Goal: Contribute content: Add original content to the website for others to see

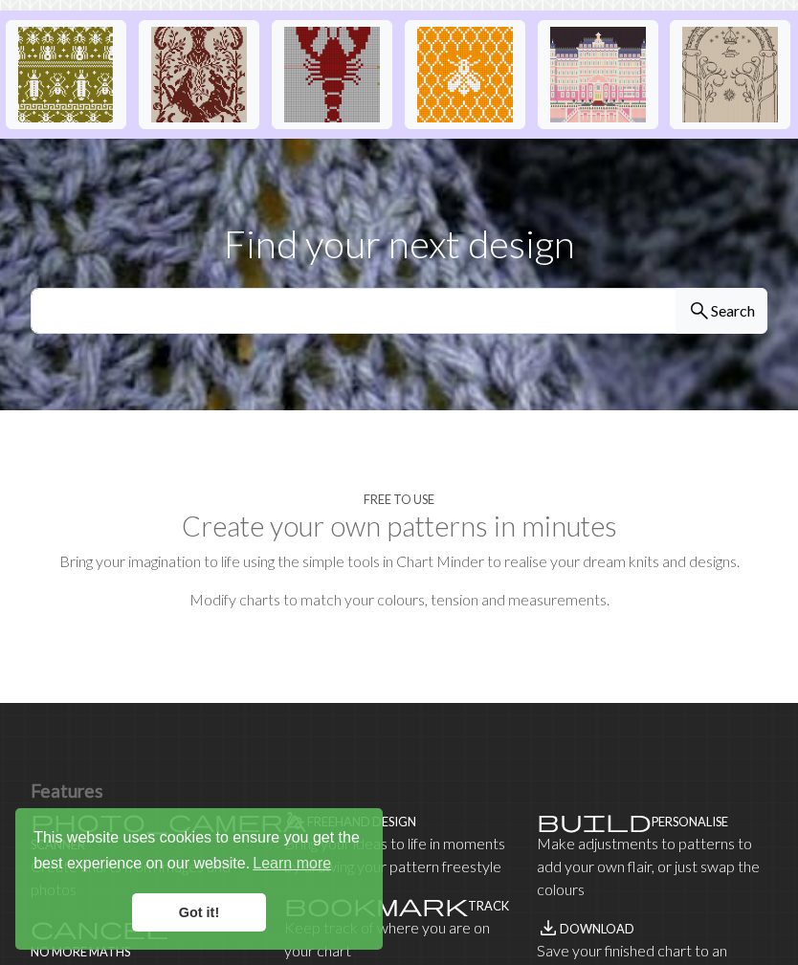
scroll to position [482, 0]
click at [233, 932] on link "Got it!" at bounding box center [199, 912] width 134 height 38
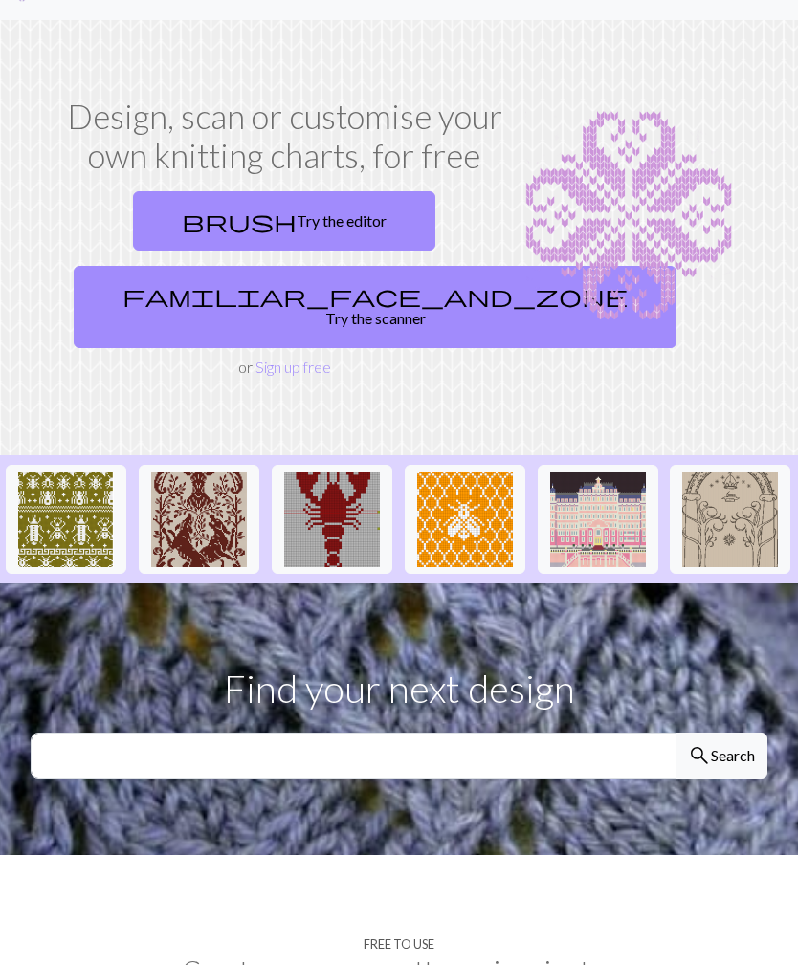
scroll to position [0, 0]
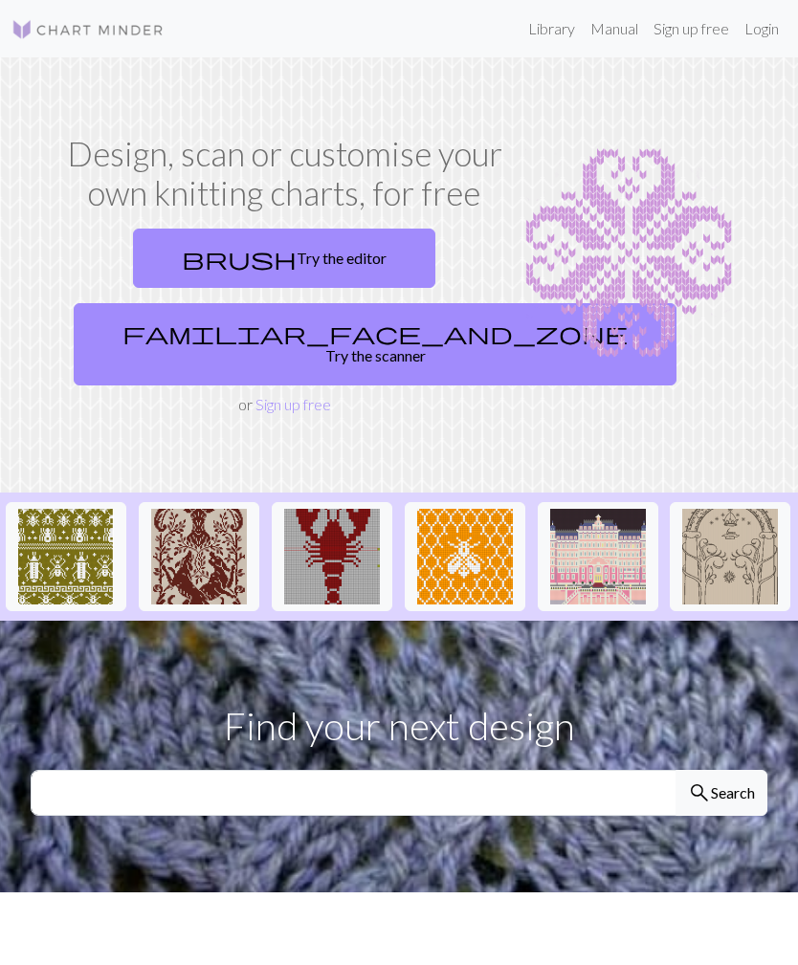
click at [332, 253] on link "brush Try the editor" at bounding box center [284, 258] width 302 height 59
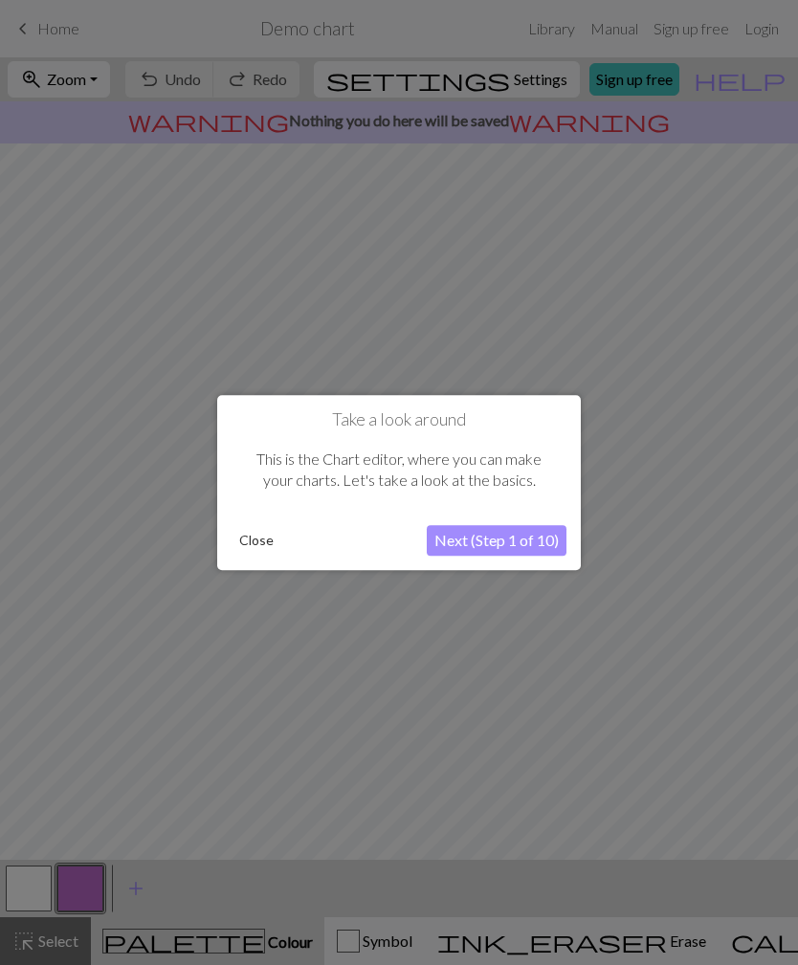
click at [572, 689] on div at bounding box center [399, 482] width 798 height 965
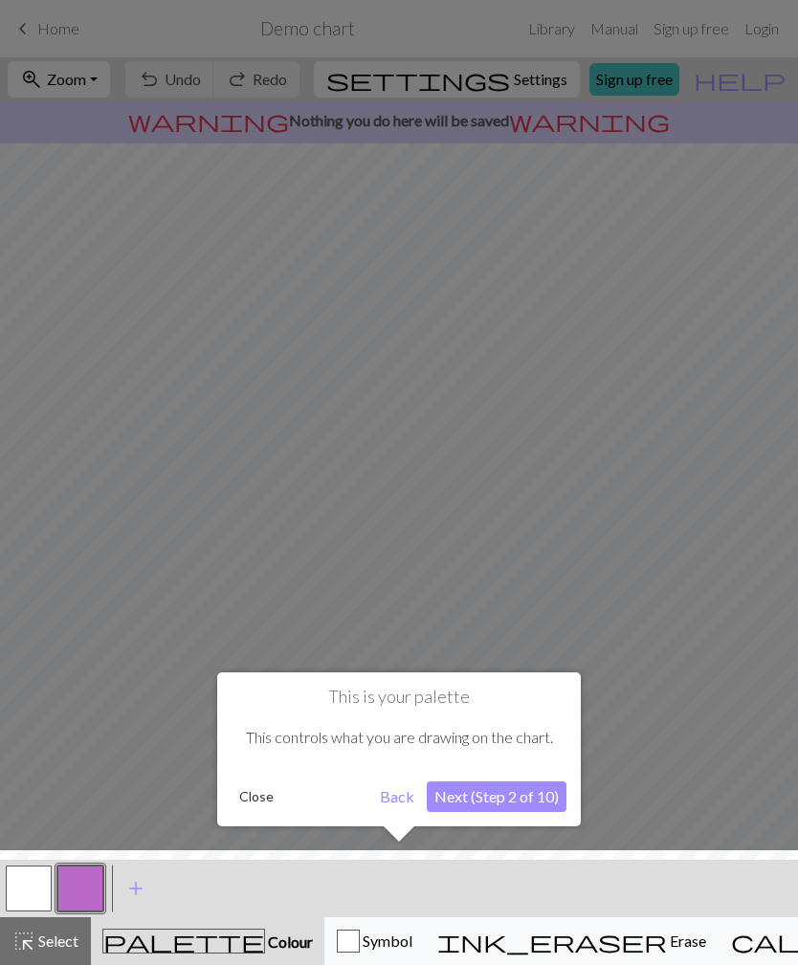
click at [675, 731] on div at bounding box center [399, 482] width 798 height 965
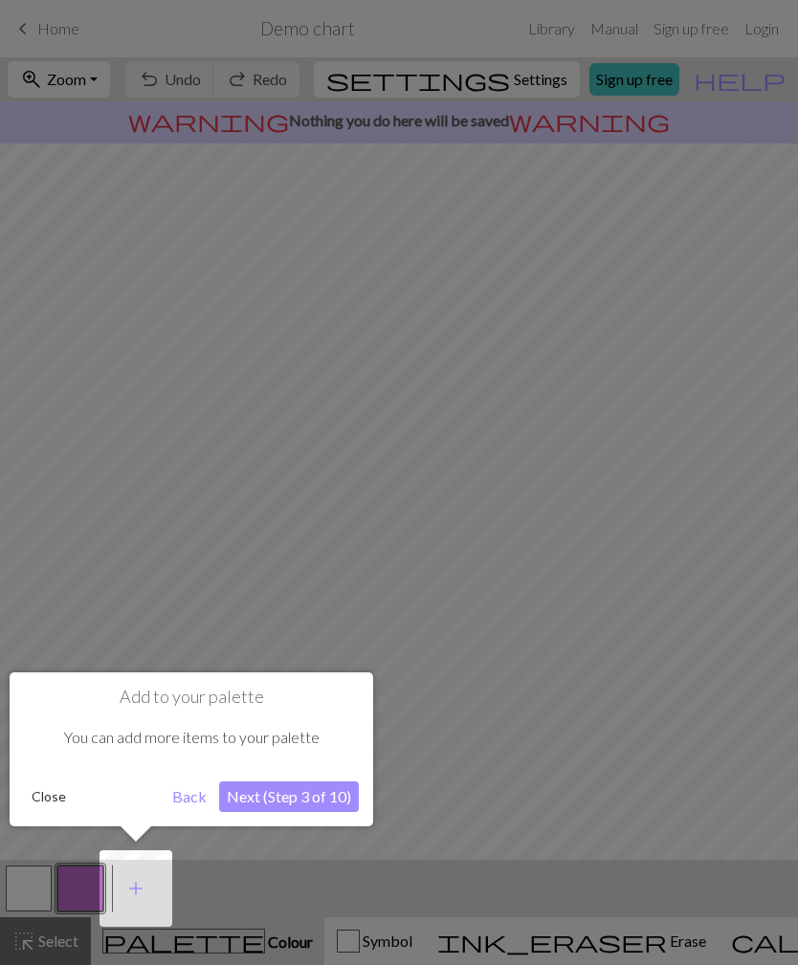
click at [696, 706] on div at bounding box center [399, 482] width 798 height 965
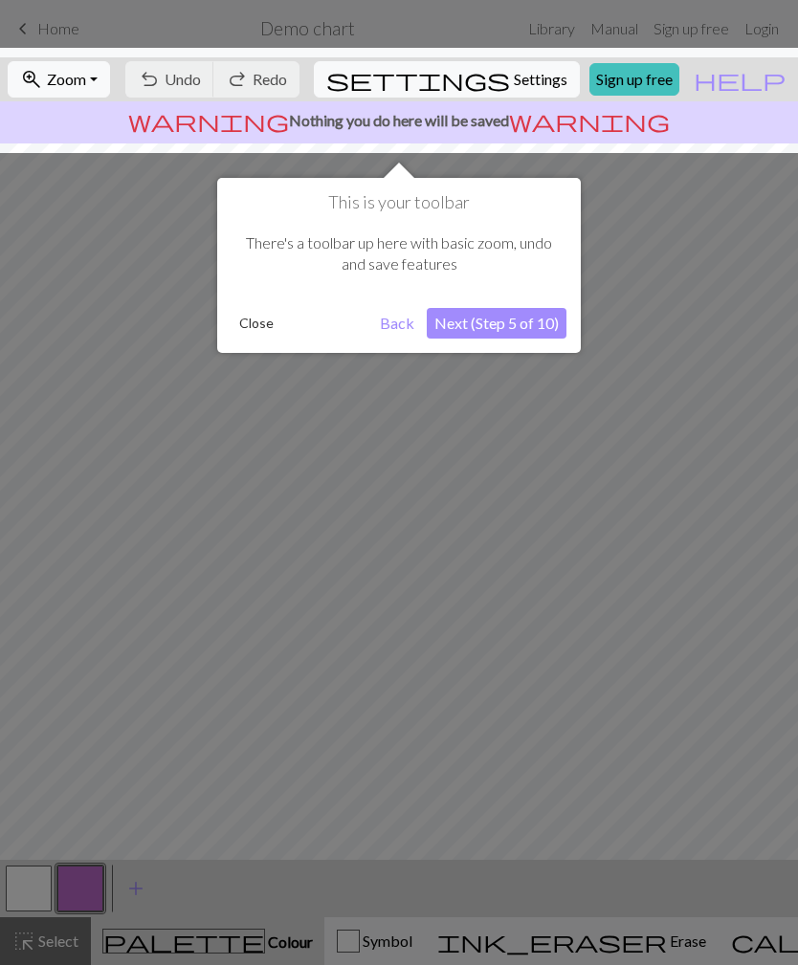
click at [660, 644] on div at bounding box center [399, 482] width 798 height 965
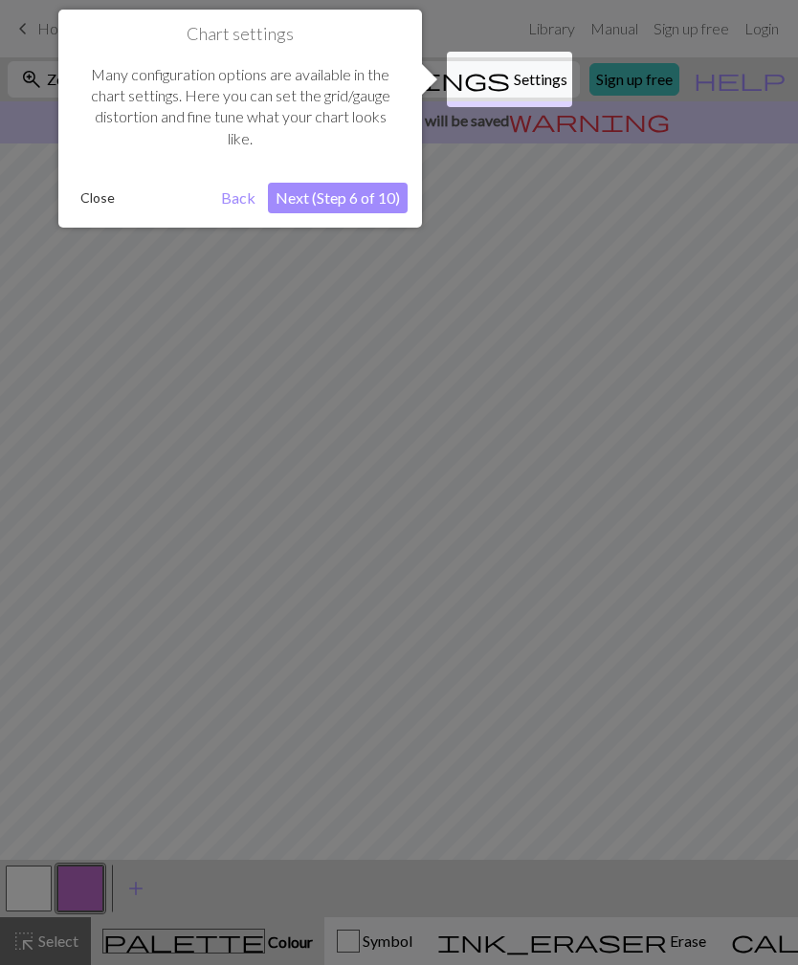
click at [666, 640] on div at bounding box center [399, 482] width 798 height 965
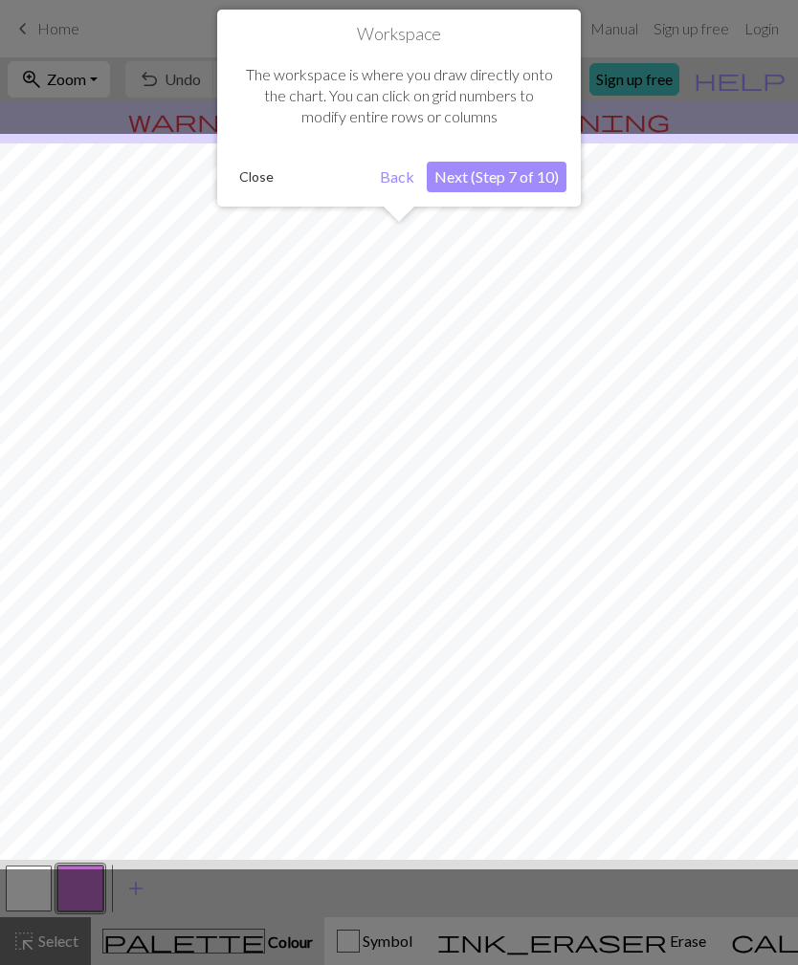
click at [674, 644] on div at bounding box center [398, 501] width 817 height 735
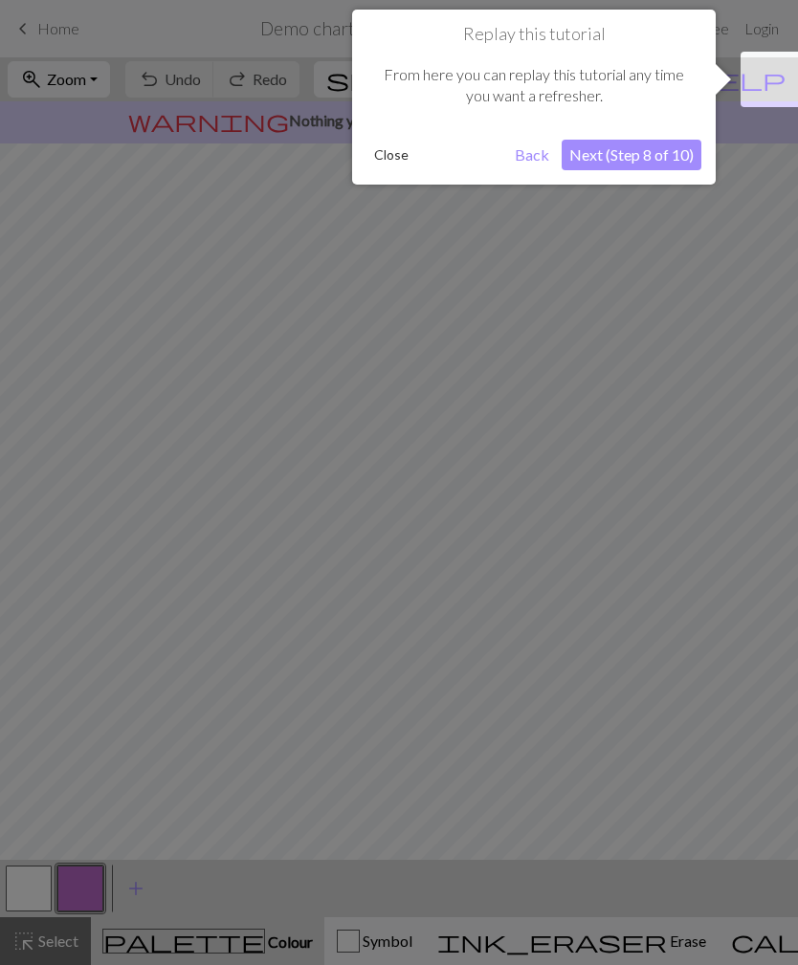
click at [682, 642] on div at bounding box center [399, 482] width 798 height 965
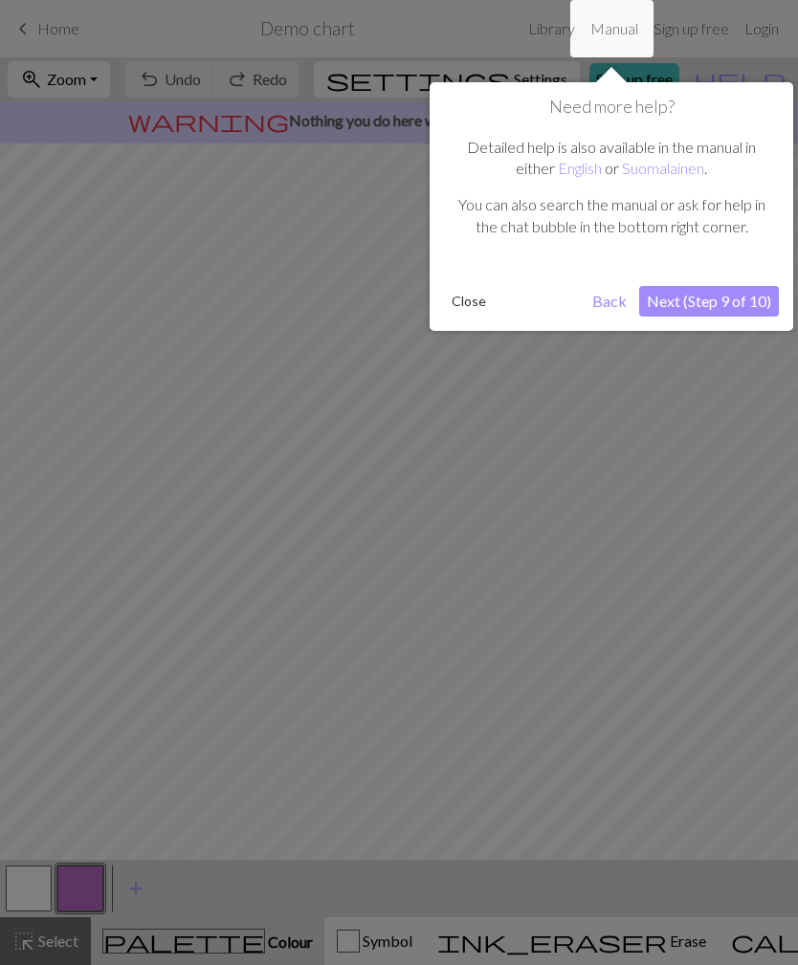
click at [673, 645] on div at bounding box center [399, 482] width 798 height 965
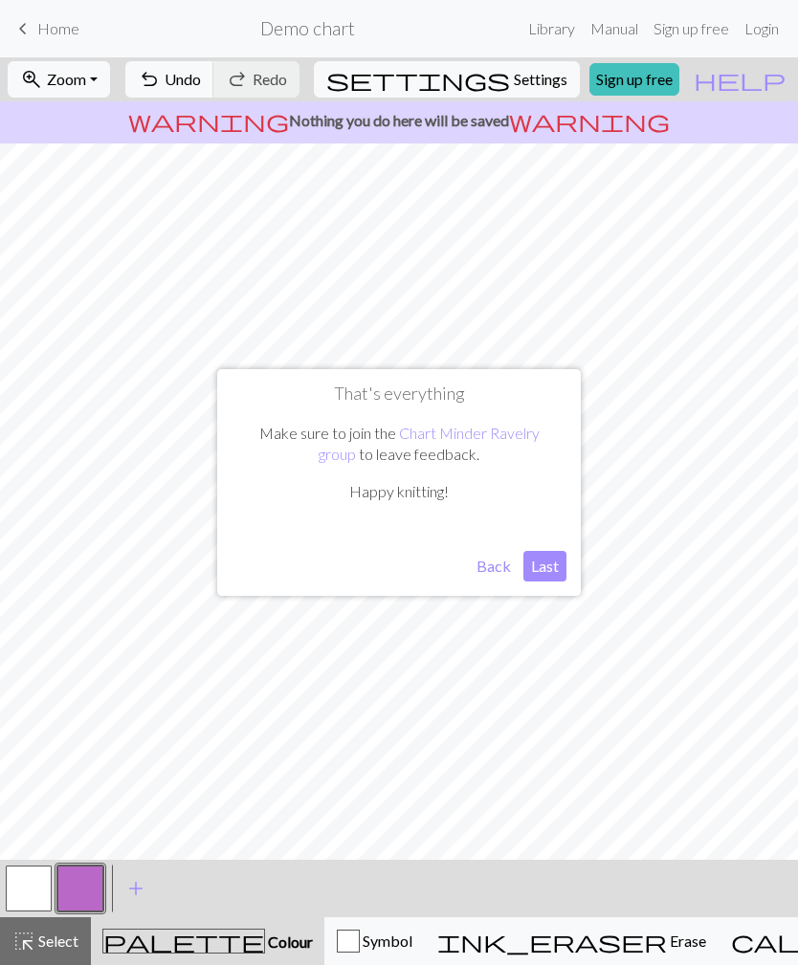
click at [679, 71] on link "Sign up free" at bounding box center [634, 79] width 90 height 33
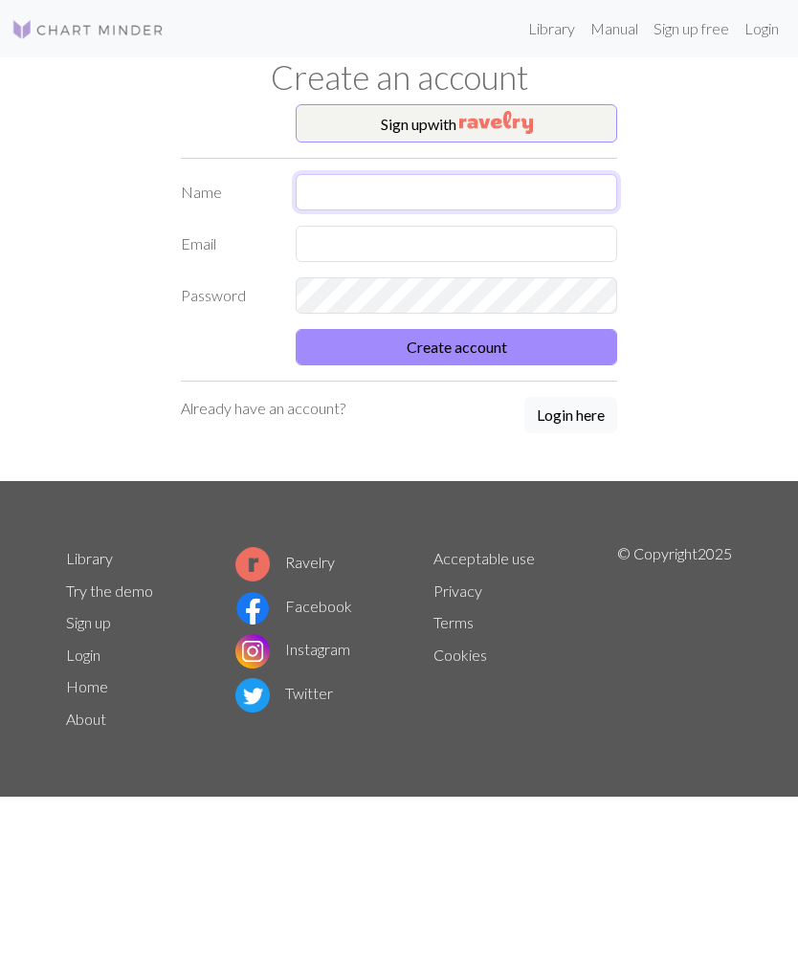
click at [498, 185] on input "text" at bounding box center [456, 192] width 321 height 36
type input "[PERSON_NAME]"
click at [474, 261] on input "text" at bounding box center [456, 244] width 321 height 36
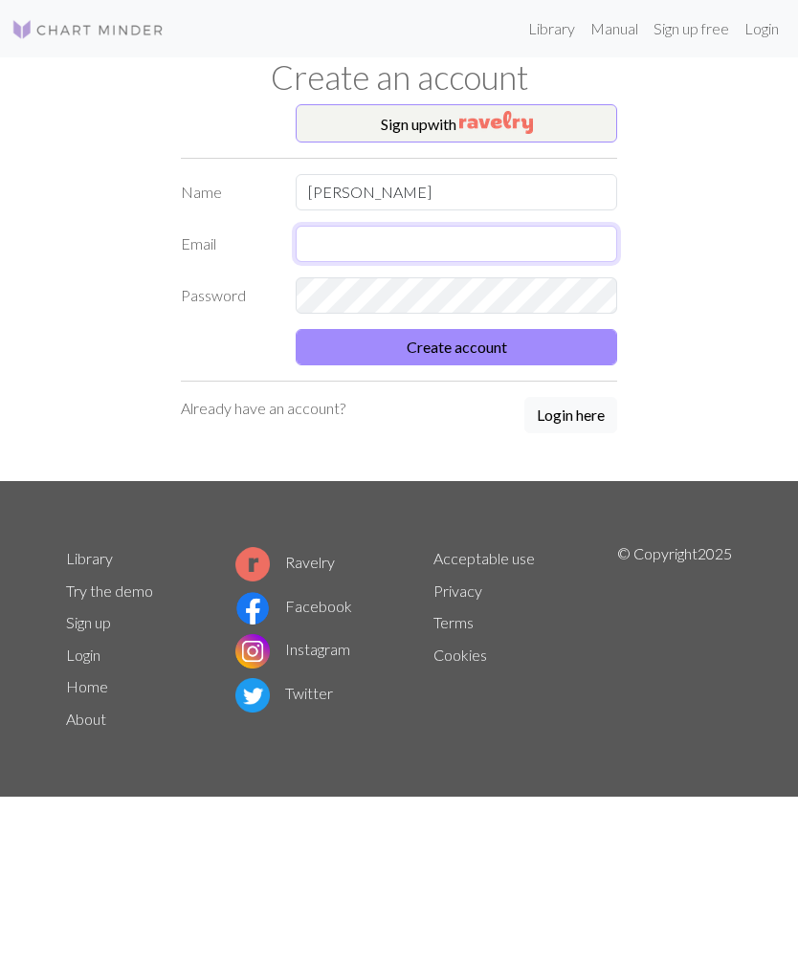
type input "[EMAIL_ADDRESS][DOMAIN_NAME]"
click at [491, 344] on button "Create account" at bounding box center [456, 347] width 321 height 36
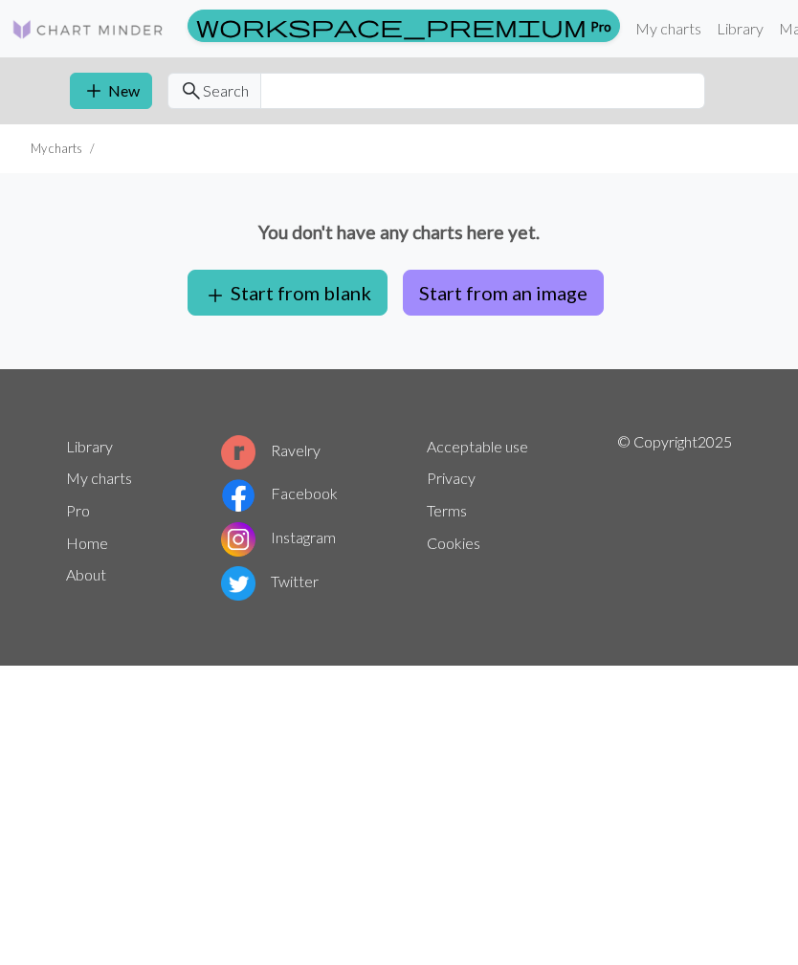
click at [327, 300] on button "add Start from blank" at bounding box center [287, 293] width 200 height 46
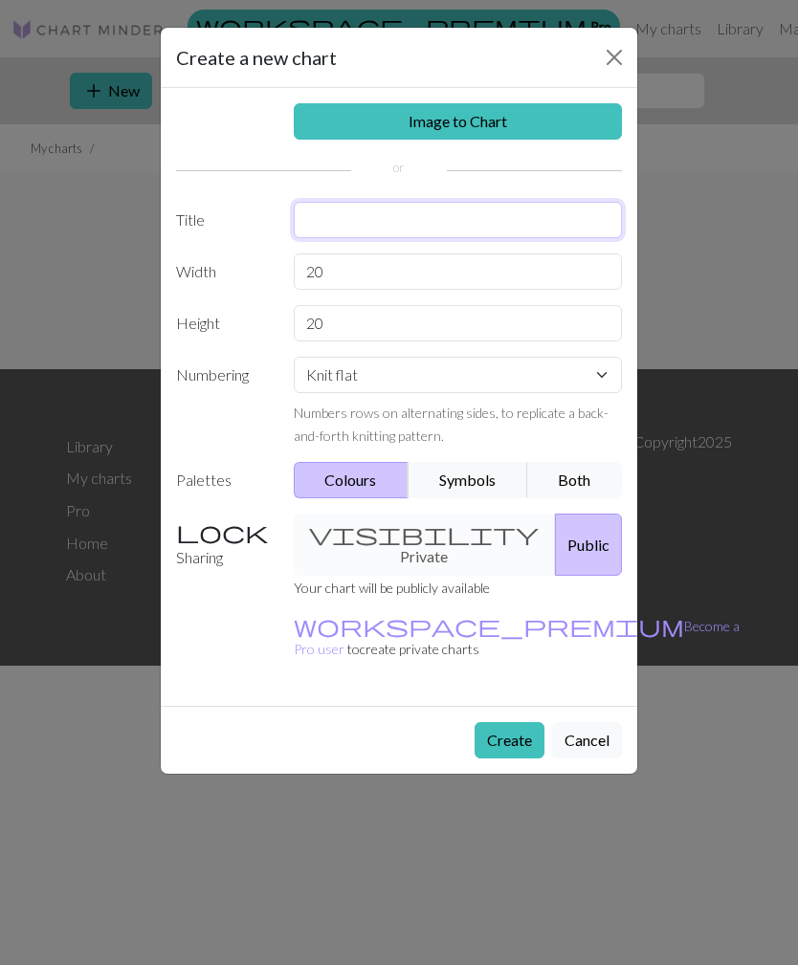
click at [493, 204] on input "text" at bounding box center [458, 220] width 329 height 36
type input "M"
type input "[PERSON_NAME]’s hat from [GEOGRAPHIC_DATA]"
click at [416, 542] on div "visibility Private Public" at bounding box center [458, 545] width 352 height 62
click at [422, 538] on div "visibility Private Public" at bounding box center [458, 545] width 352 height 62
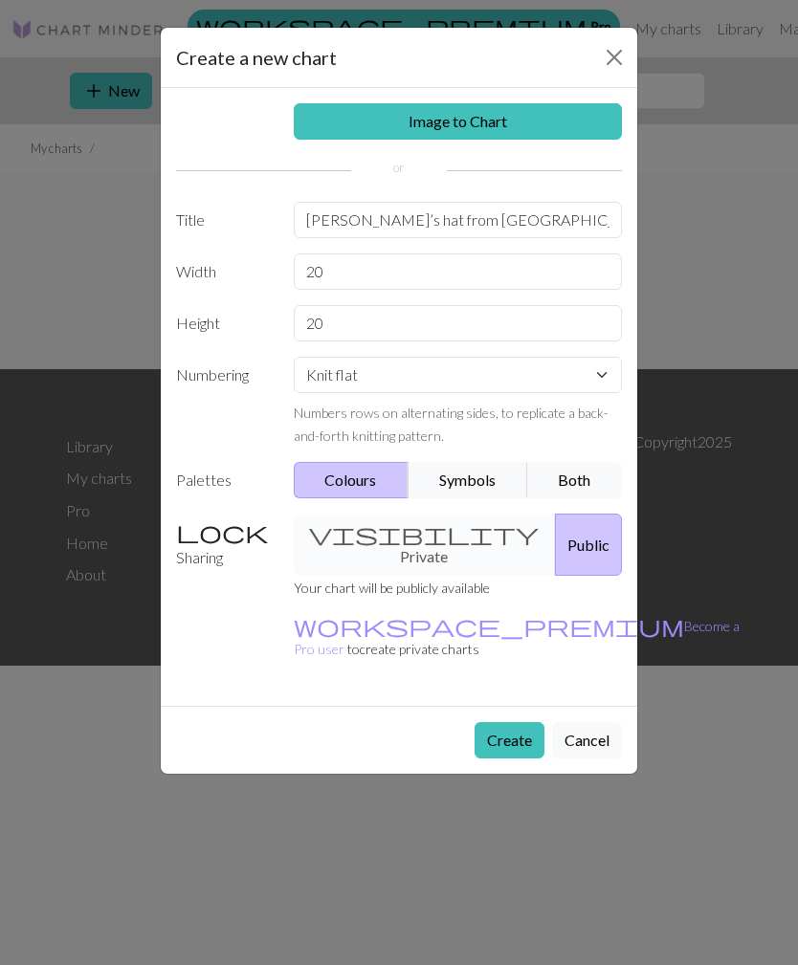
click at [416, 530] on div "visibility Private Public" at bounding box center [458, 545] width 352 height 62
click at [403, 538] on div "visibility Private Public" at bounding box center [458, 545] width 352 height 62
click at [418, 545] on div "visibility Private Public" at bounding box center [458, 545] width 352 height 62
click at [442, 527] on div "visibility Private Public" at bounding box center [458, 545] width 352 height 62
click at [560, 535] on button "Public" at bounding box center [588, 545] width 67 height 62
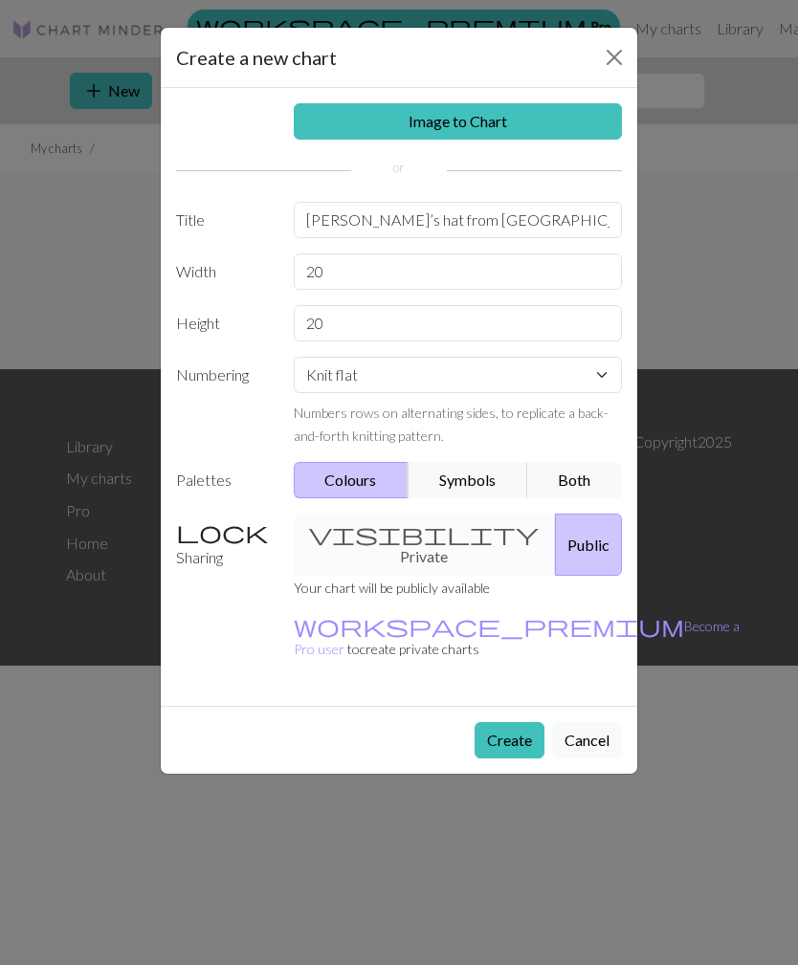
click at [425, 531] on div "visibility Private Public" at bounding box center [458, 545] width 352 height 62
click at [606, 372] on select "Knit flat Knit in the round Lace knitting Cross stitch" at bounding box center [458, 375] width 329 height 36
click at [520, 722] on button "Create" at bounding box center [509, 740] width 70 height 36
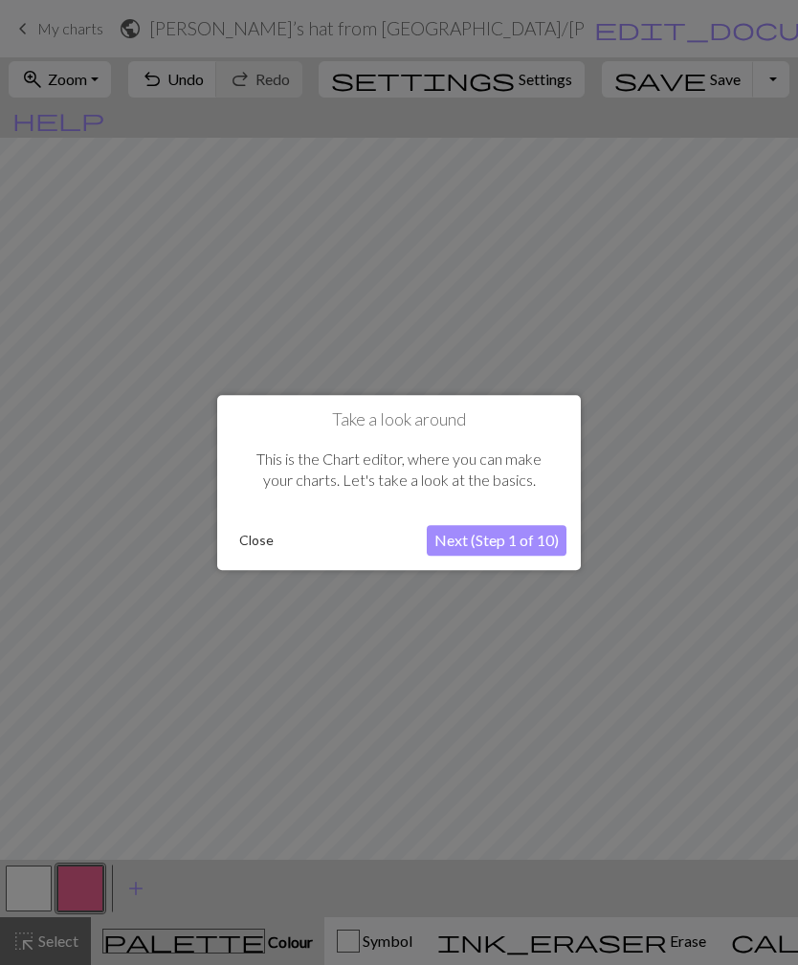
click at [515, 538] on button "Next (Step 1 of 10)" at bounding box center [497, 540] width 140 height 31
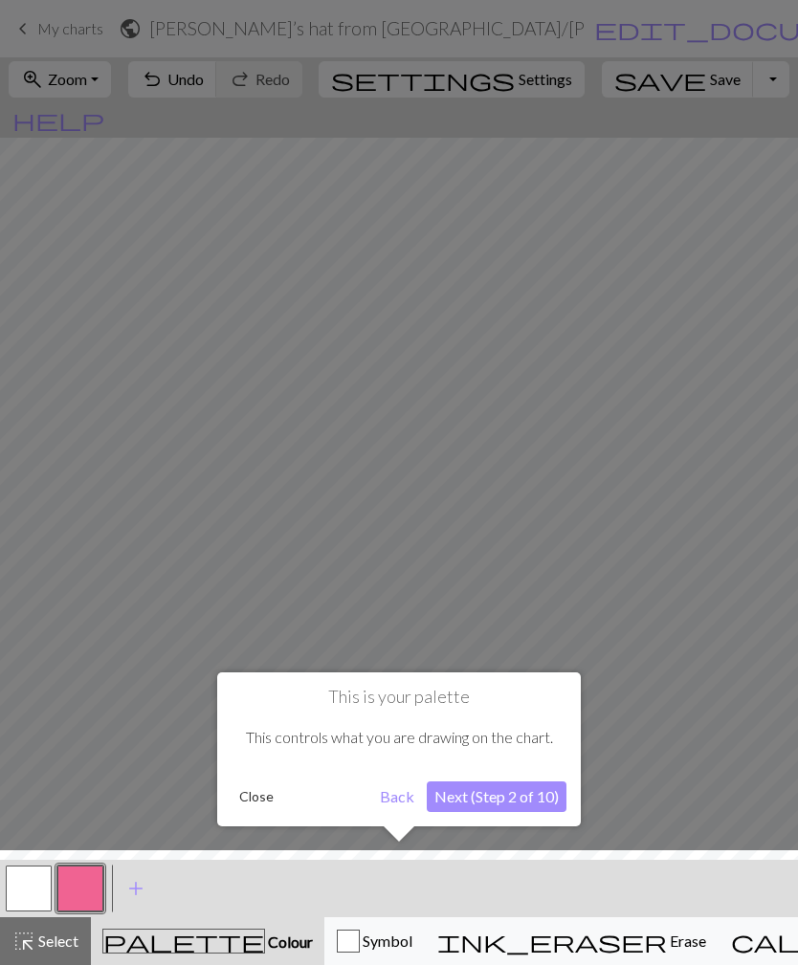
click at [676, 748] on div at bounding box center [399, 482] width 798 height 965
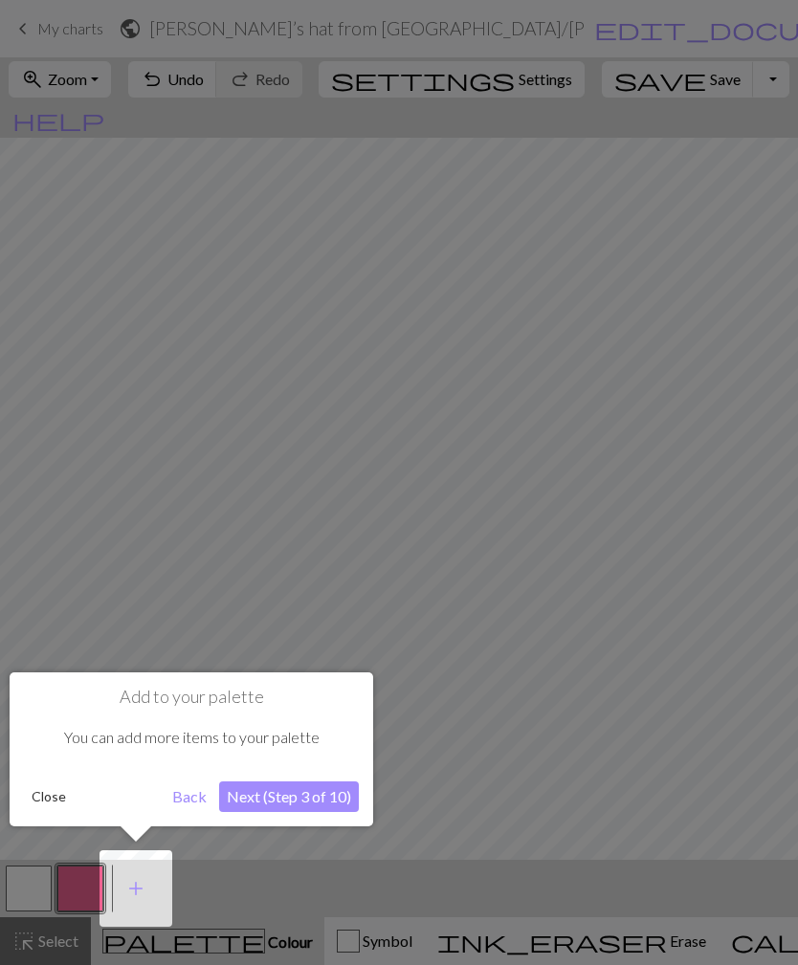
click at [602, 771] on div at bounding box center [399, 482] width 798 height 965
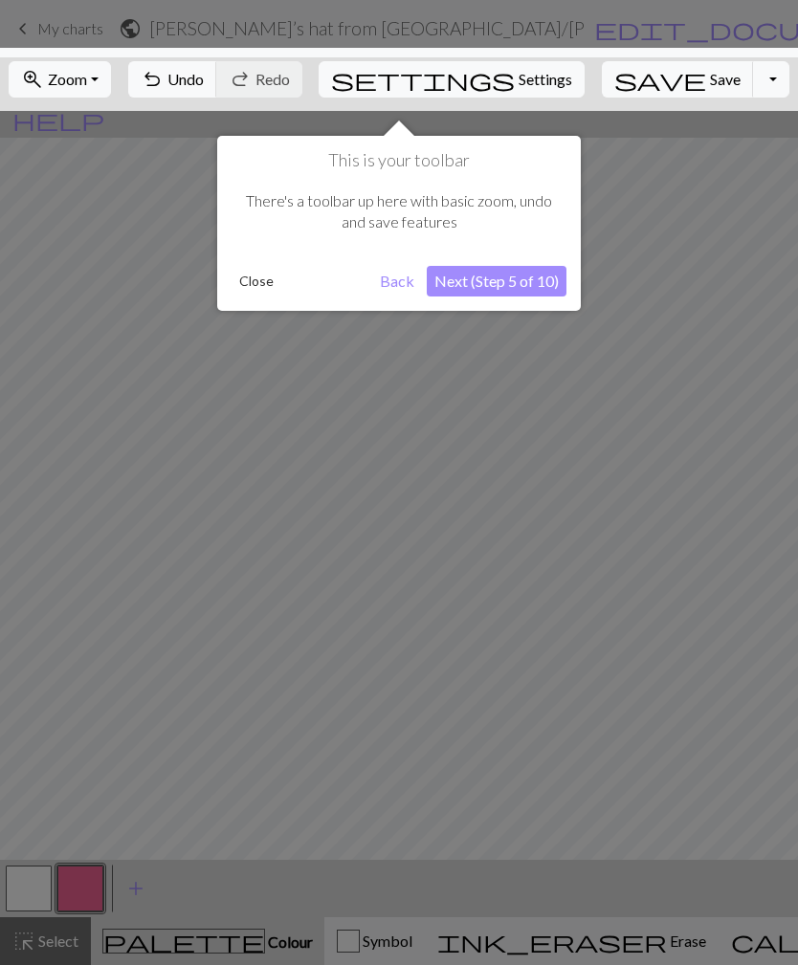
click at [582, 808] on div at bounding box center [399, 482] width 798 height 965
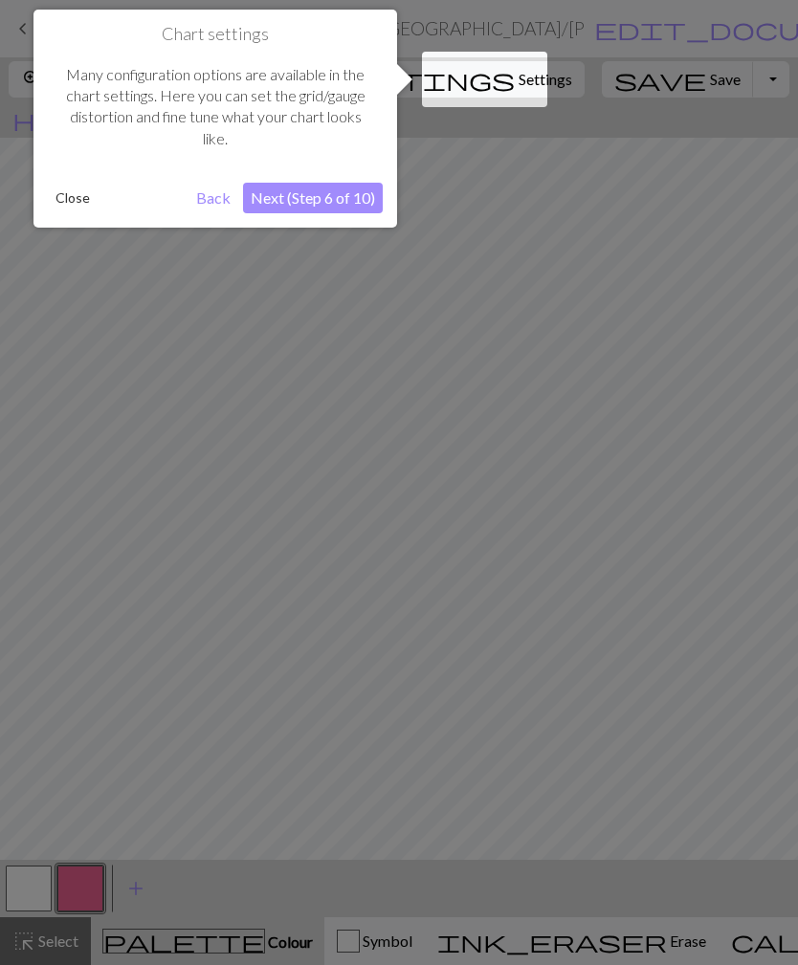
click at [394, 775] on div at bounding box center [399, 482] width 798 height 965
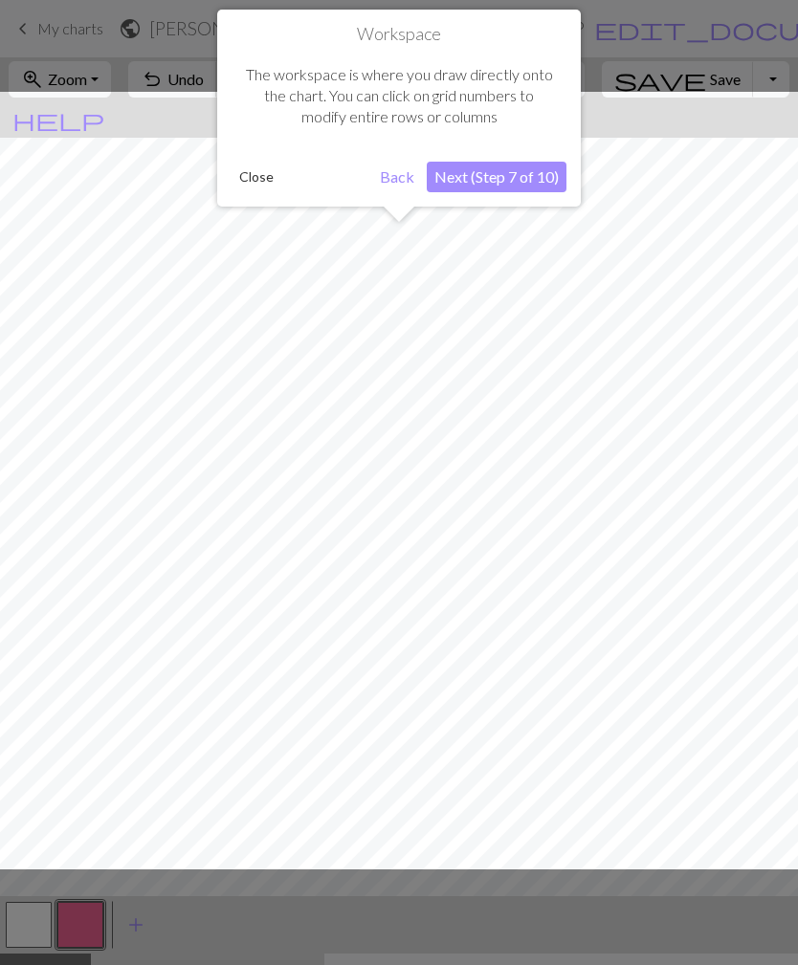
click at [389, 786] on div at bounding box center [398, 481] width 817 height 778
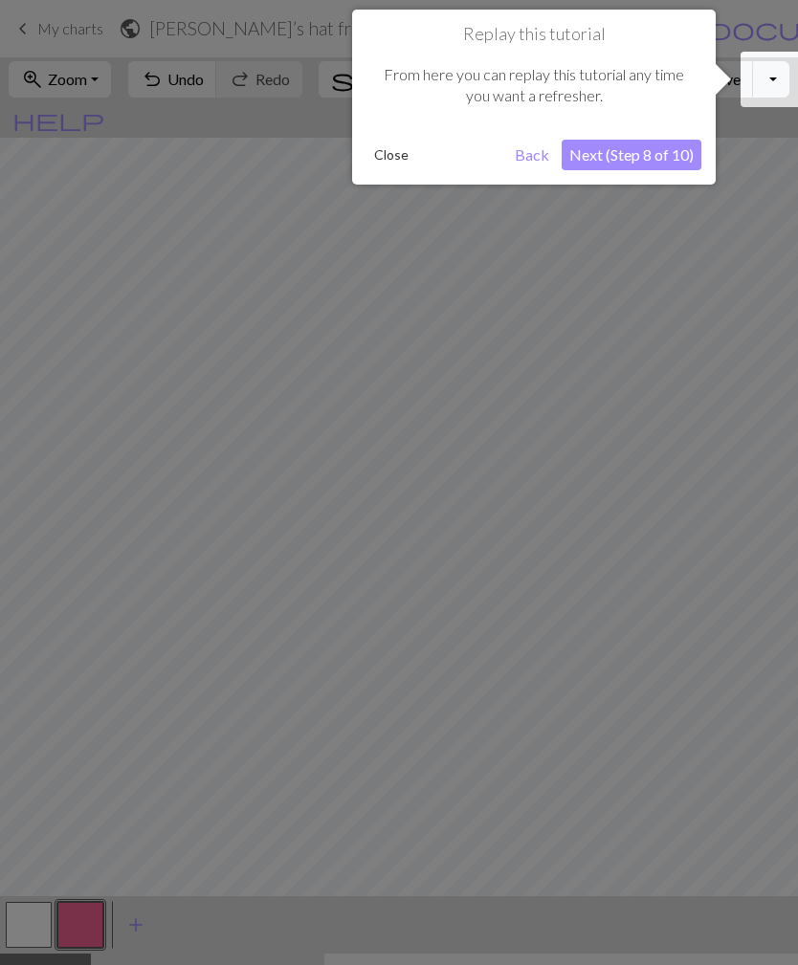
click at [437, 758] on div at bounding box center [399, 482] width 798 height 965
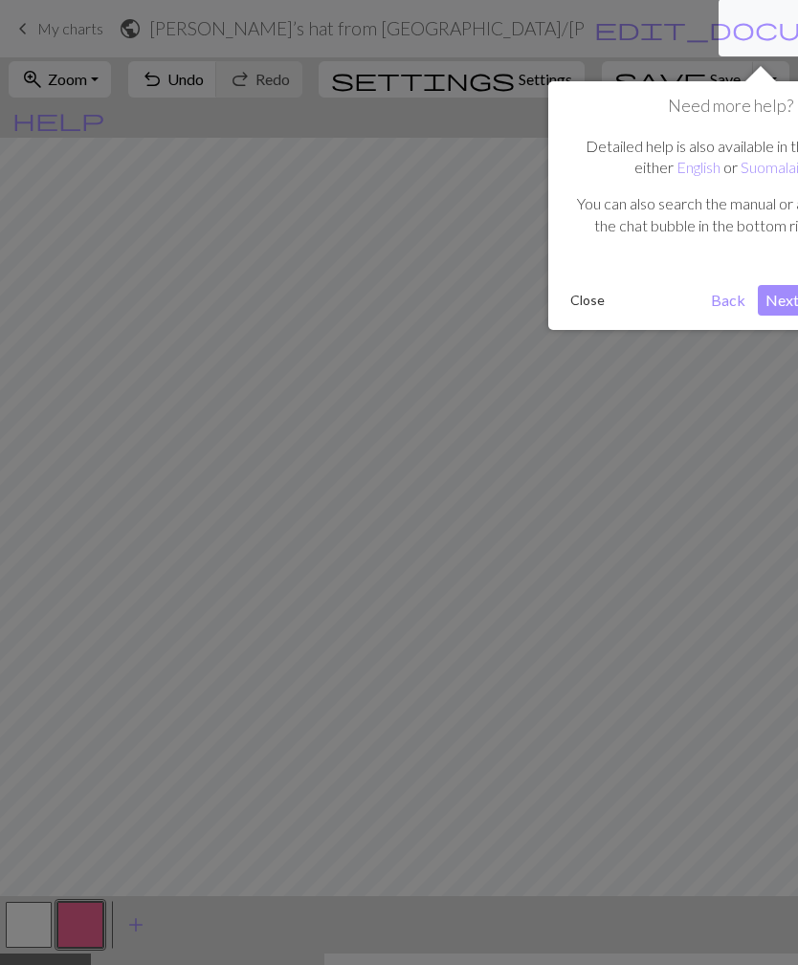
click at [464, 753] on div at bounding box center [399, 482] width 798 height 965
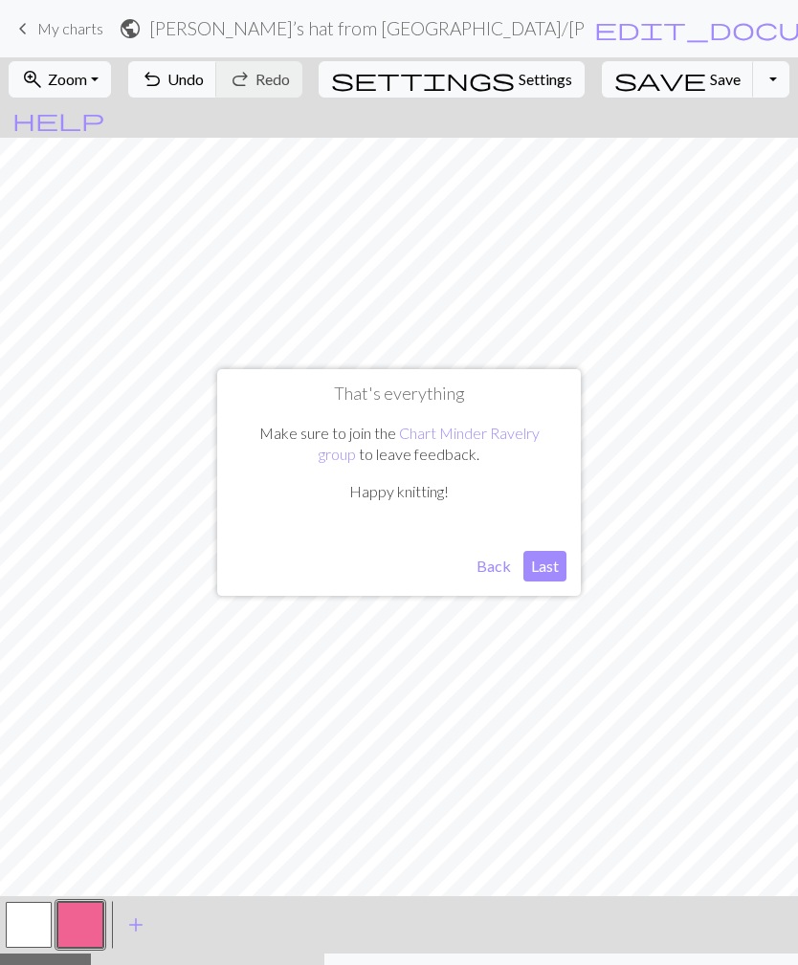
click at [560, 563] on button "Last" at bounding box center [544, 566] width 43 height 31
click at [143, 911] on span "add" at bounding box center [135, 924] width 23 height 27
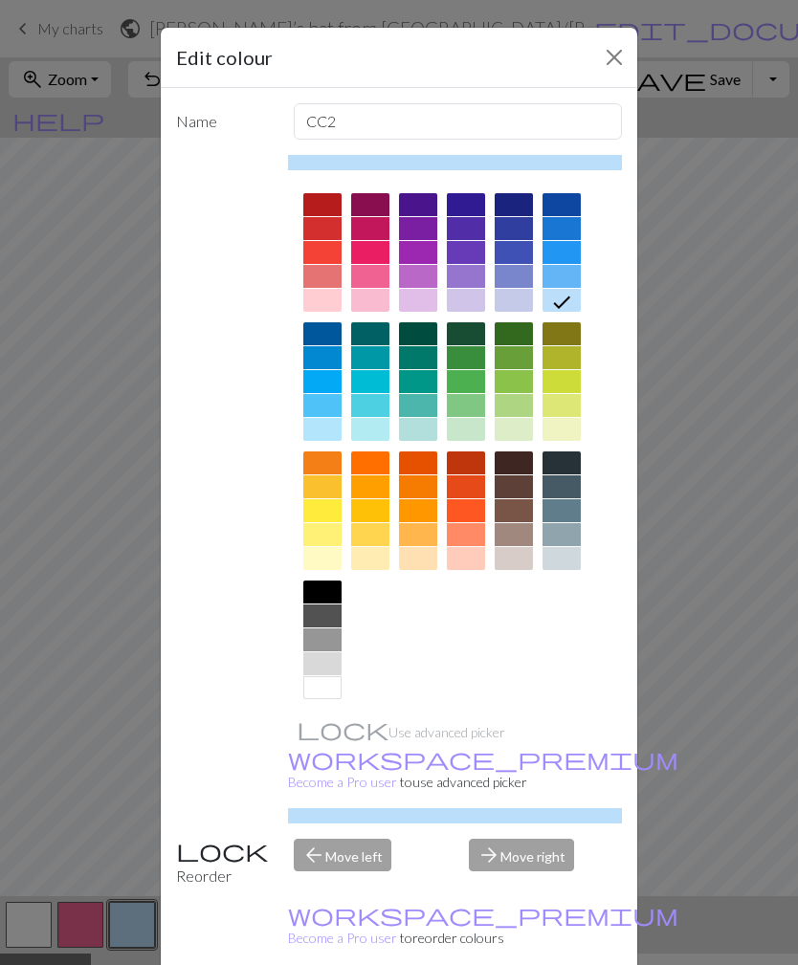
click at [616, 54] on button "Close" at bounding box center [614, 57] width 31 height 31
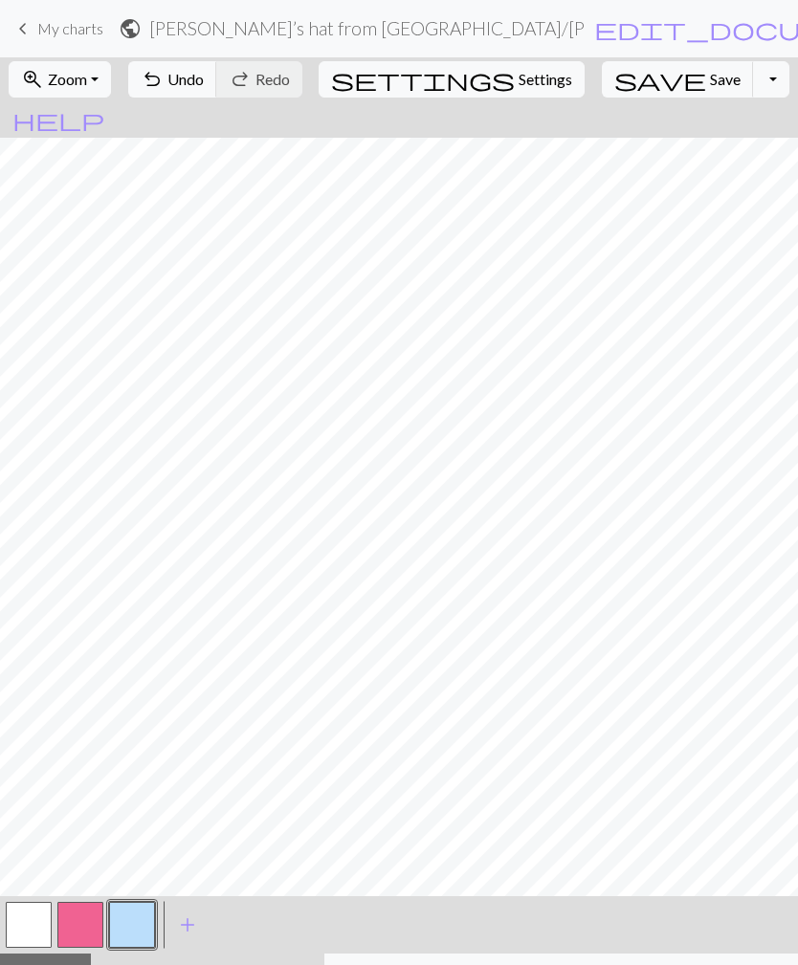
click at [91, 902] on button "button" at bounding box center [80, 925] width 46 height 46
click at [86, 902] on button "button" at bounding box center [80, 925] width 46 height 46
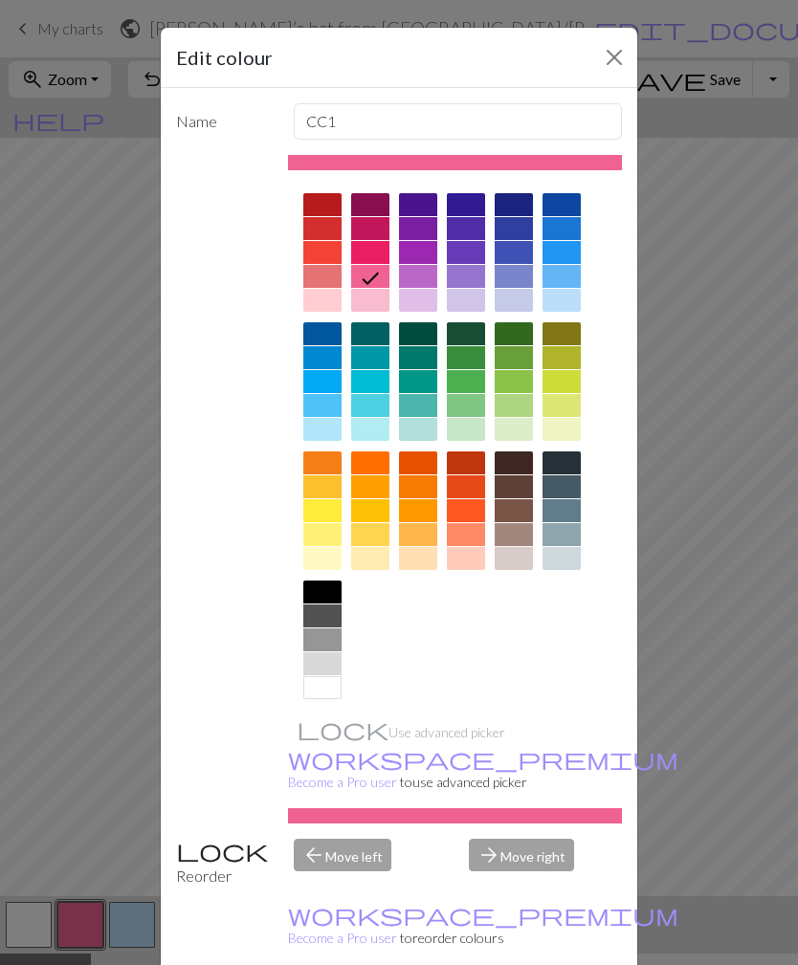
click at [374, 512] on div at bounding box center [370, 510] width 38 height 23
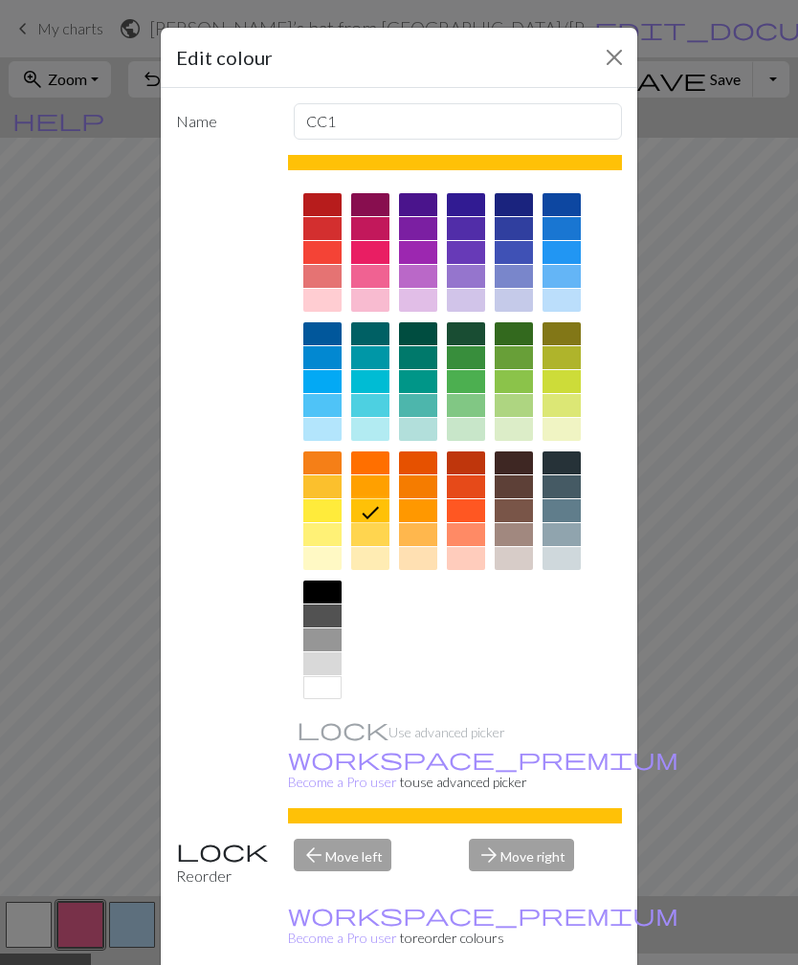
click at [345, 847] on div "arrow_back Move left" at bounding box center [370, 863] width 176 height 49
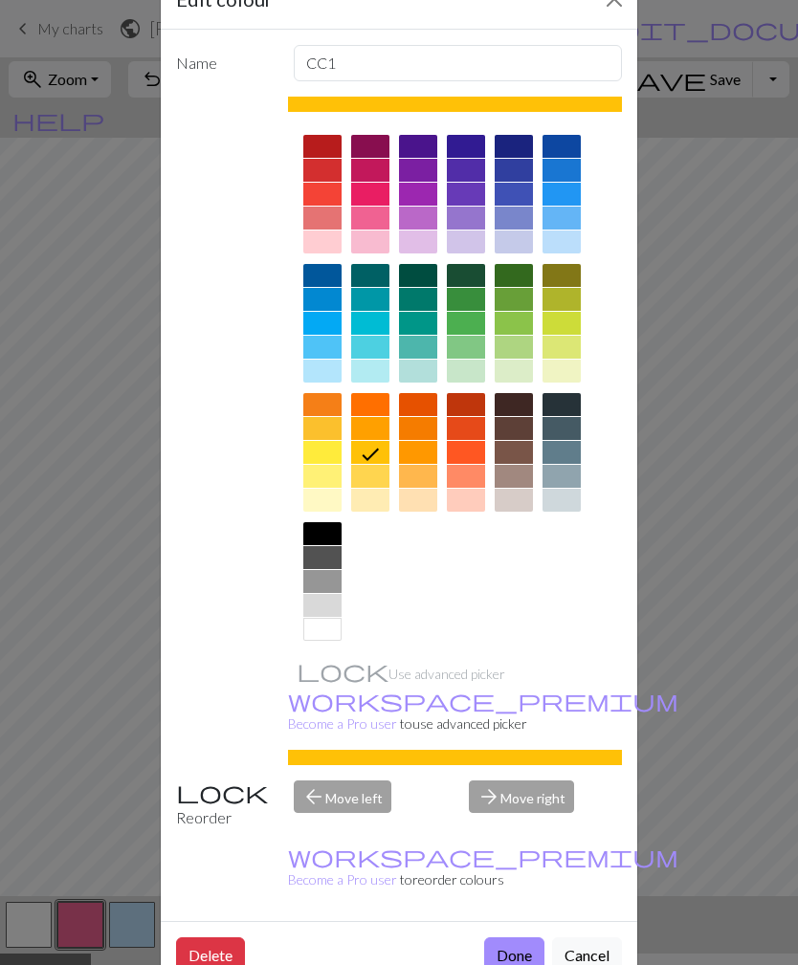
scroll to position [57, 0]
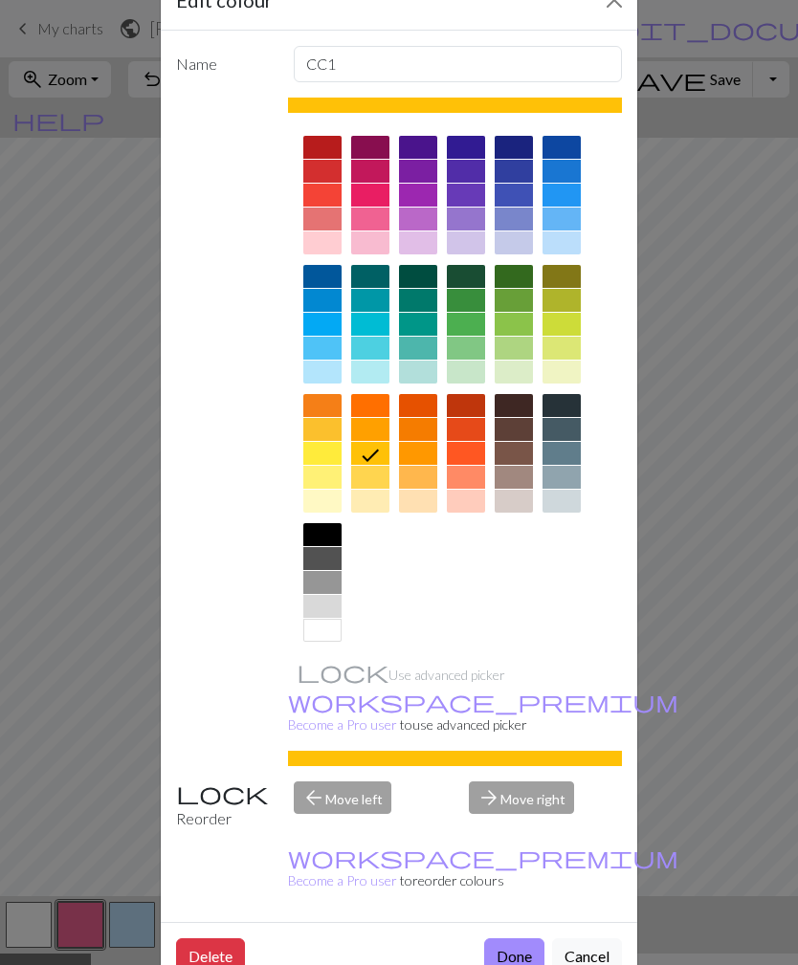
click at [513, 938] on button "Done" at bounding box center [514, 956] width 60 height 36
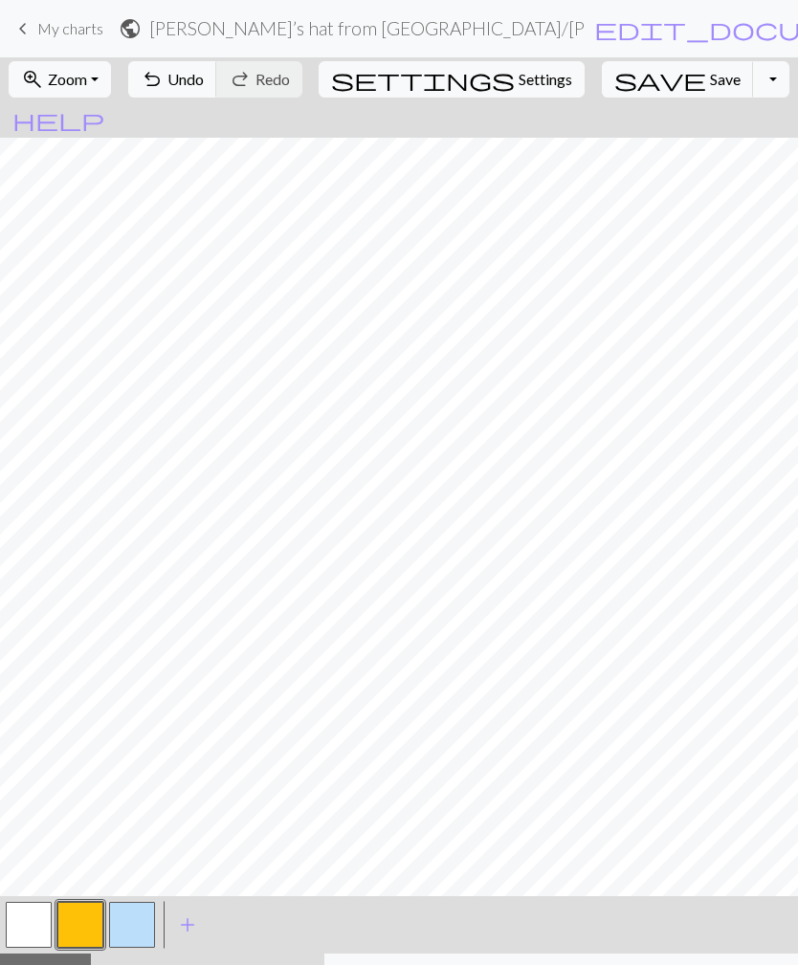
click at [145, 902] on button "button" at bounding box center [132, 925] width 46 height 46
click at [147, 902] on button "button" at bounding box center [132, 925] width 46 height 46
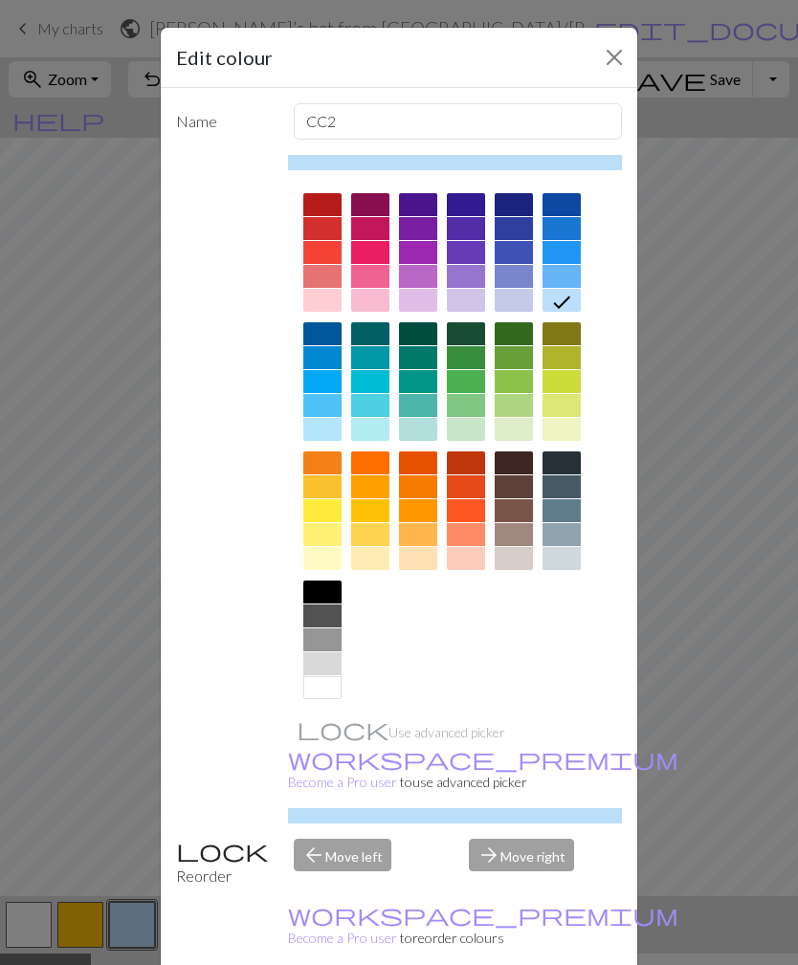
click at [513, 401] on div at bounding box center [513, 405] width 38 height 23
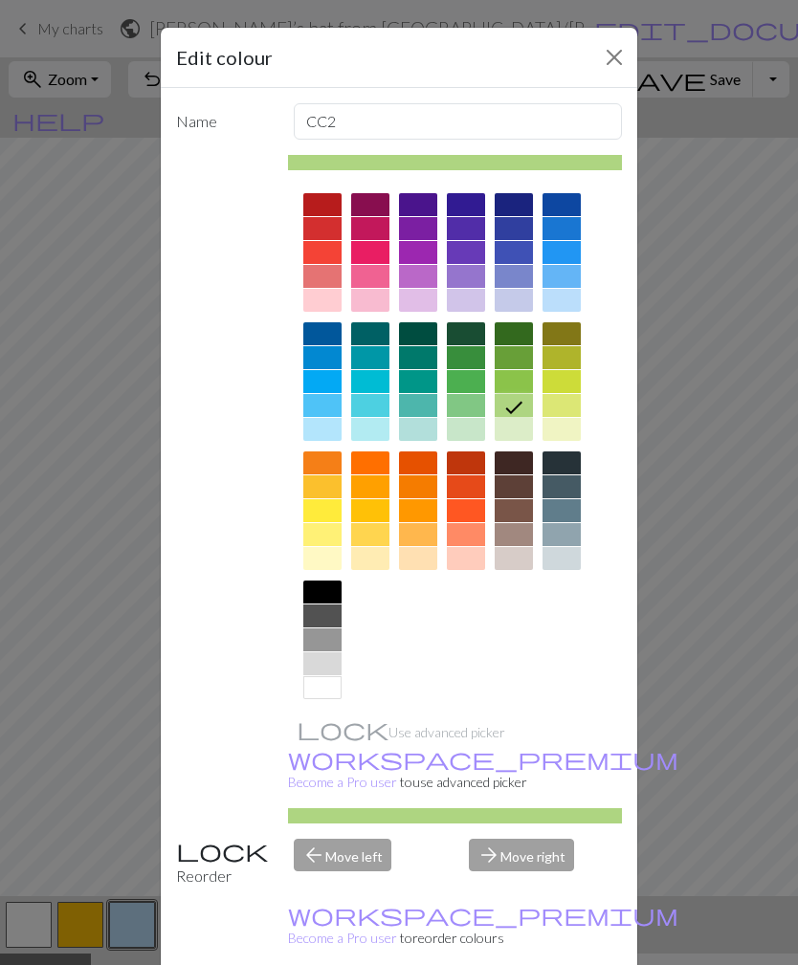
click at [73, 169] on div "Edit colour Name CC2 Use advanced picker workspace_premium Become a Pro user to…" at bounding box center [399, 482] width 798 height 965
